Goal: Information Seeking & Learning: Find specific fact

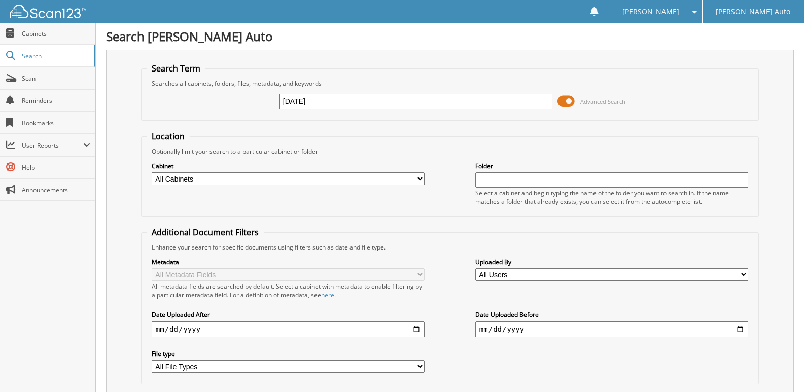
type input "[DATE]"
click at [363, 176] on select "All Cabinets A/P - Ford A/R - Ford Customer Communications Deals - Ford Deposit…" at bounding box center [288, 178] width 273 height 13
select select "6974"
click at [152, 172] on select "All Cabinets A/P - Ford A/R - Ford Customer Communications Deals - Ford Deposit…" at bounding box center [288, 178] width 273 height 13
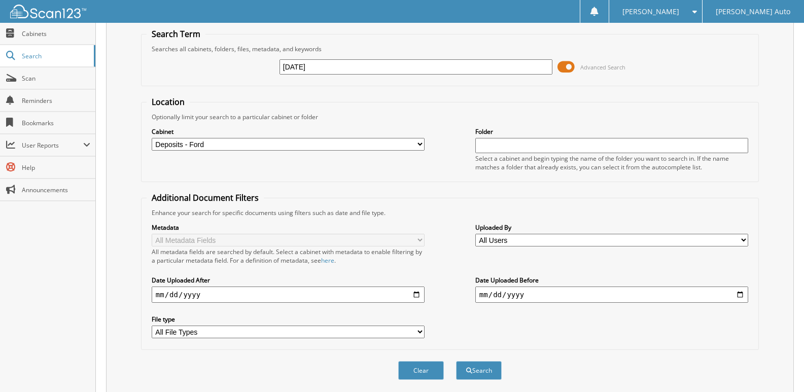
scroll to position [51, 0]
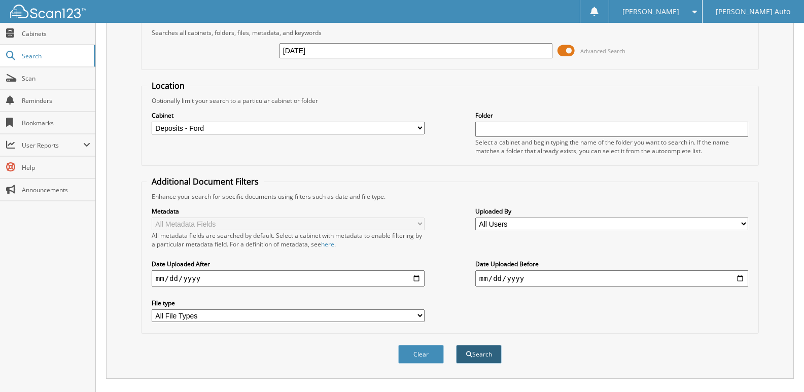
click at [473, 357] on button "Search" at bounding box center [479, 354] width 46 height 19
